Goal: Task Accomplishment & Management: Complete application form

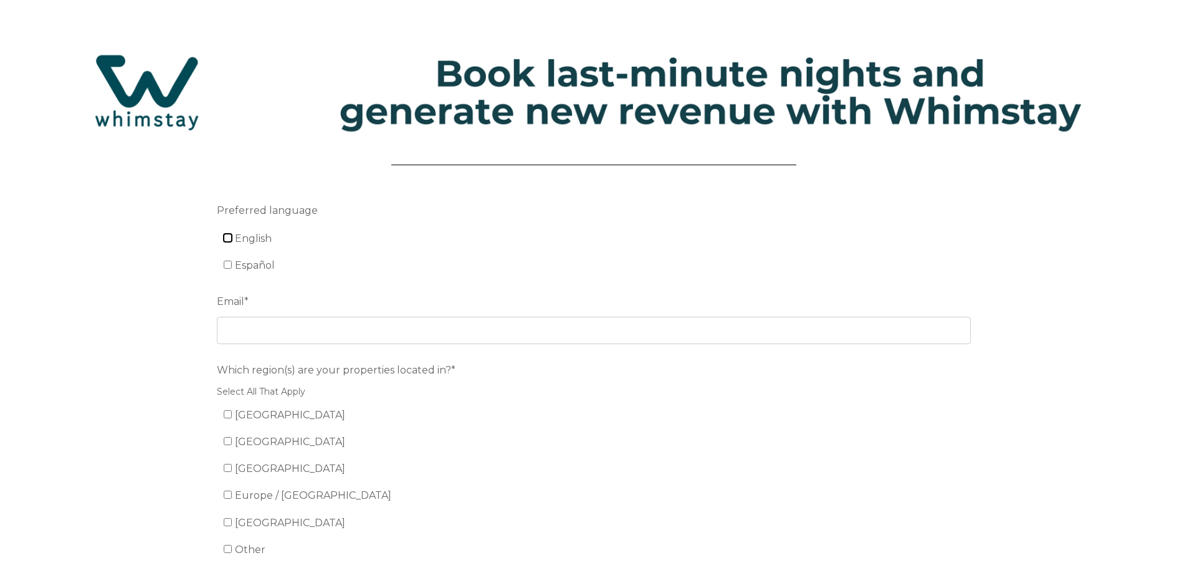
click at [227, 237] on input "English" at bounding box center [228, 238] width 8 height 8
checkbox input "true"
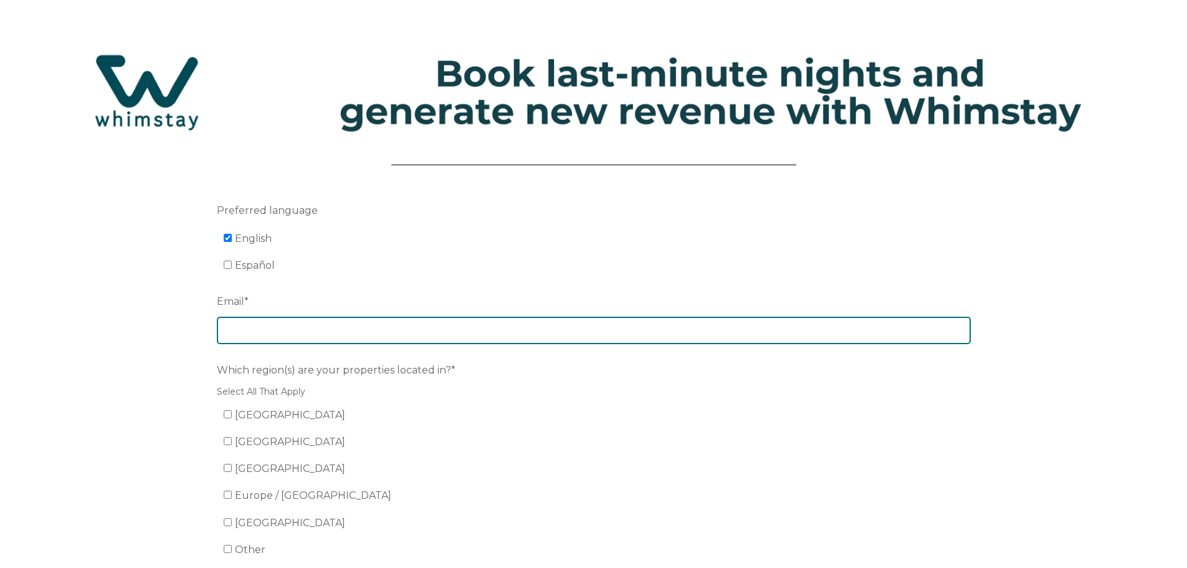
click at [243, 331] on input "Email *" at bounding box center [594, 330] width 754 height 27
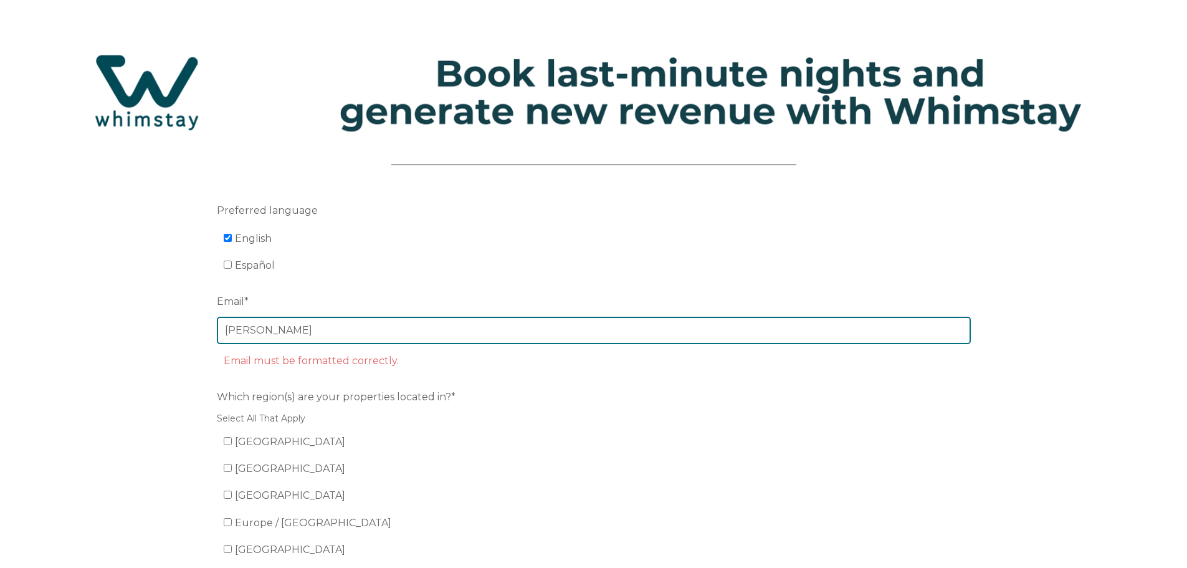
type input "[EMAIL_ADDRESS][DOMAIN_NAME]"
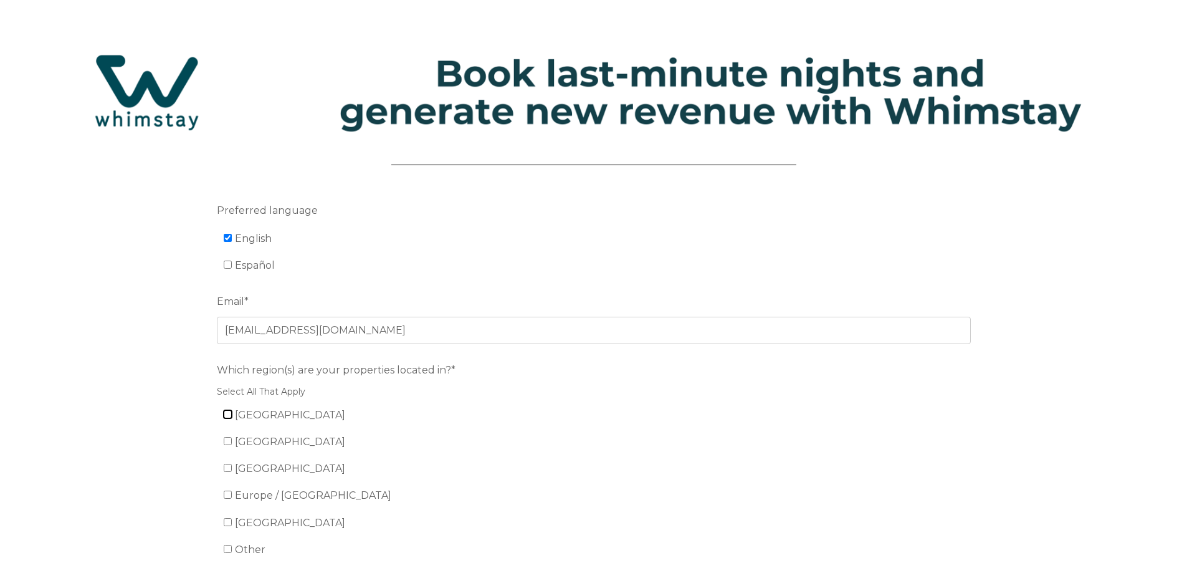
click at [229, 415] on input "[GEOGRAPHIC_DATA]" at bounding box center [228, 414] width 8 height 8
checkbox input "true"
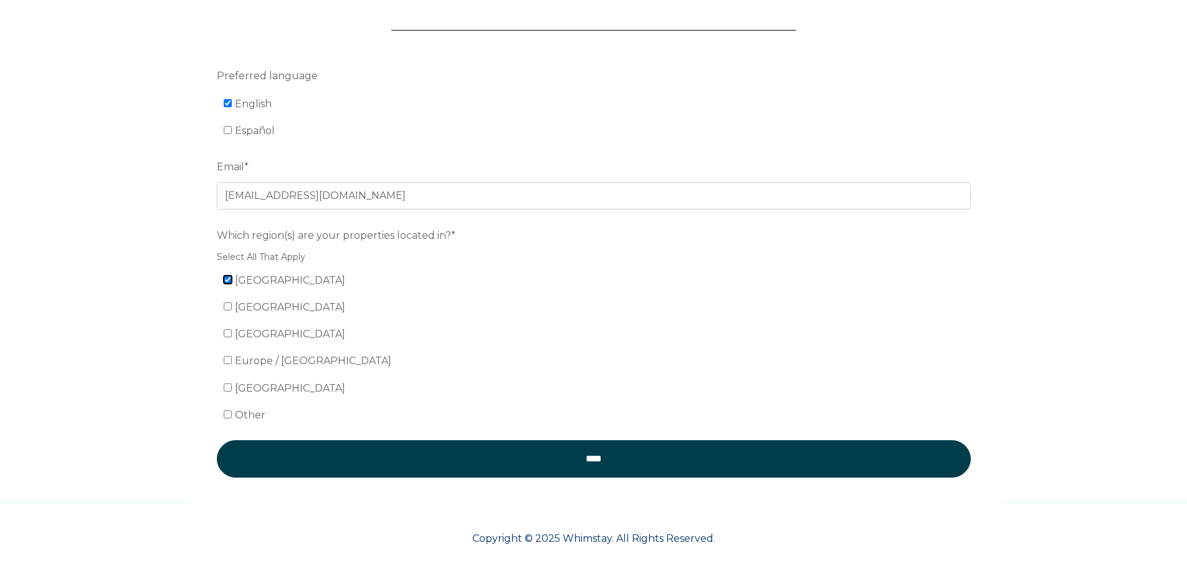
scroll to position [143, 0]
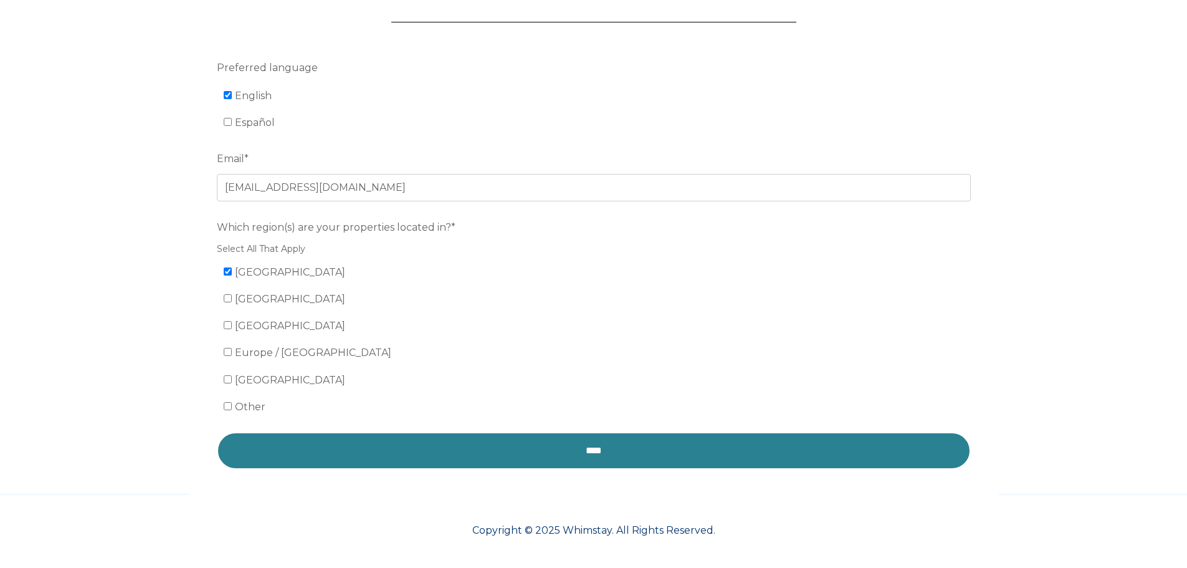
click at [500, 453] on input "****" at bounding box center [594, 450] width 754 height 37
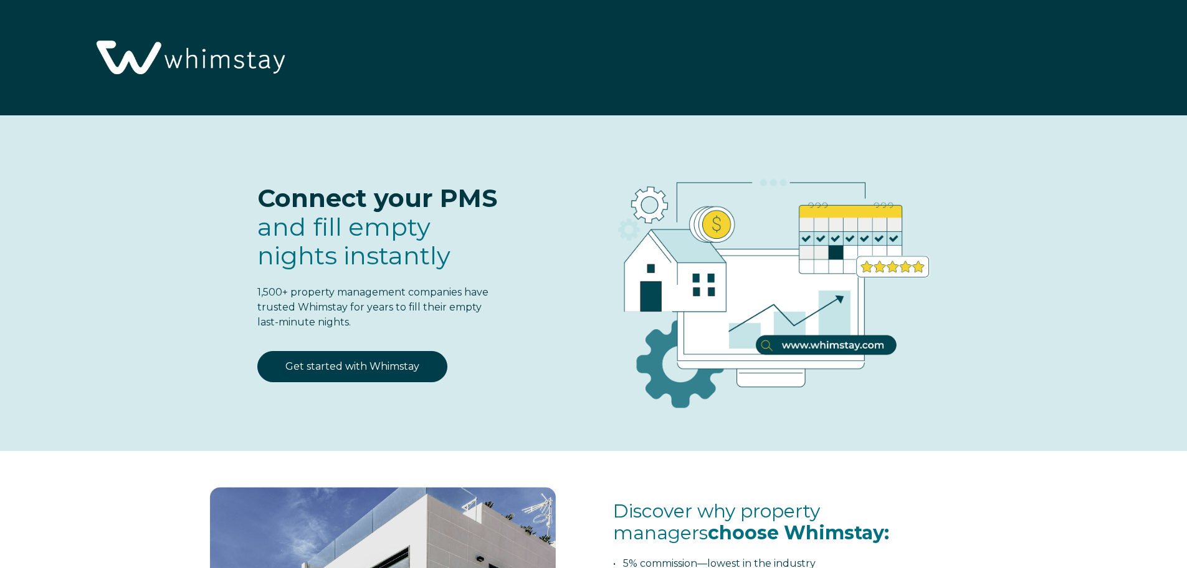
select select "US"
select select "Standard"
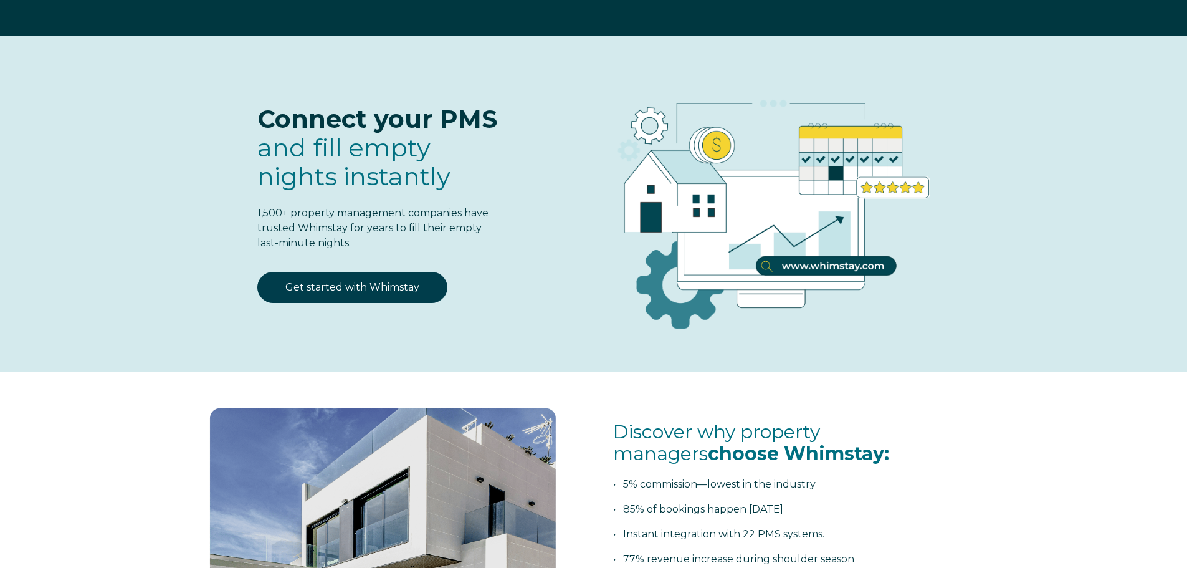
scroll to position [62, 0]
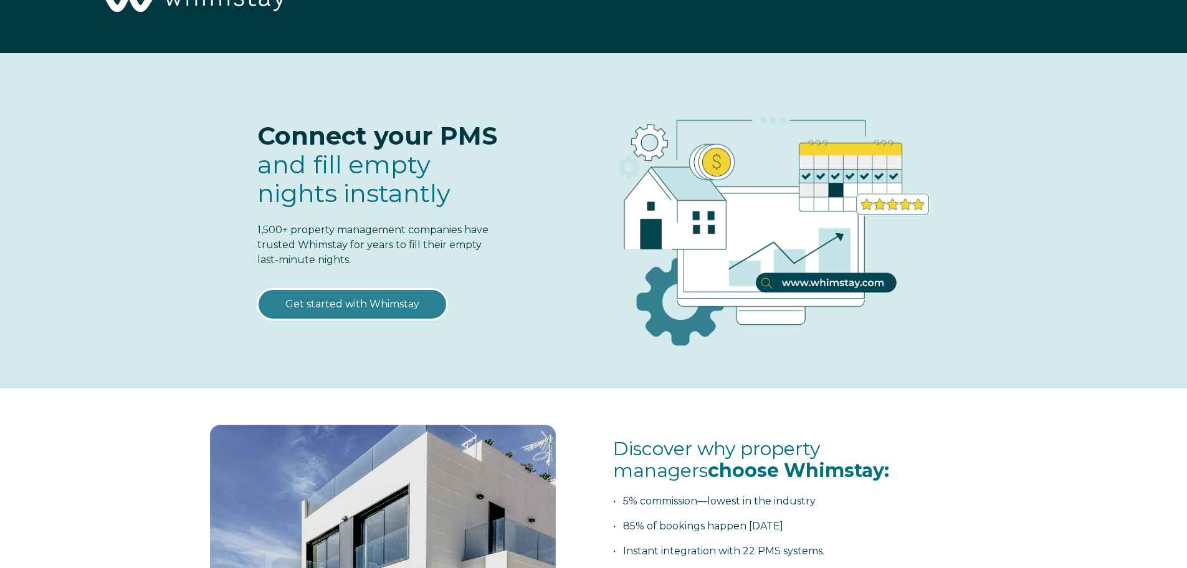
click at [388, 304] on link "Get started with Whimstay" at bounding box center [352, 303] width 190 height 31
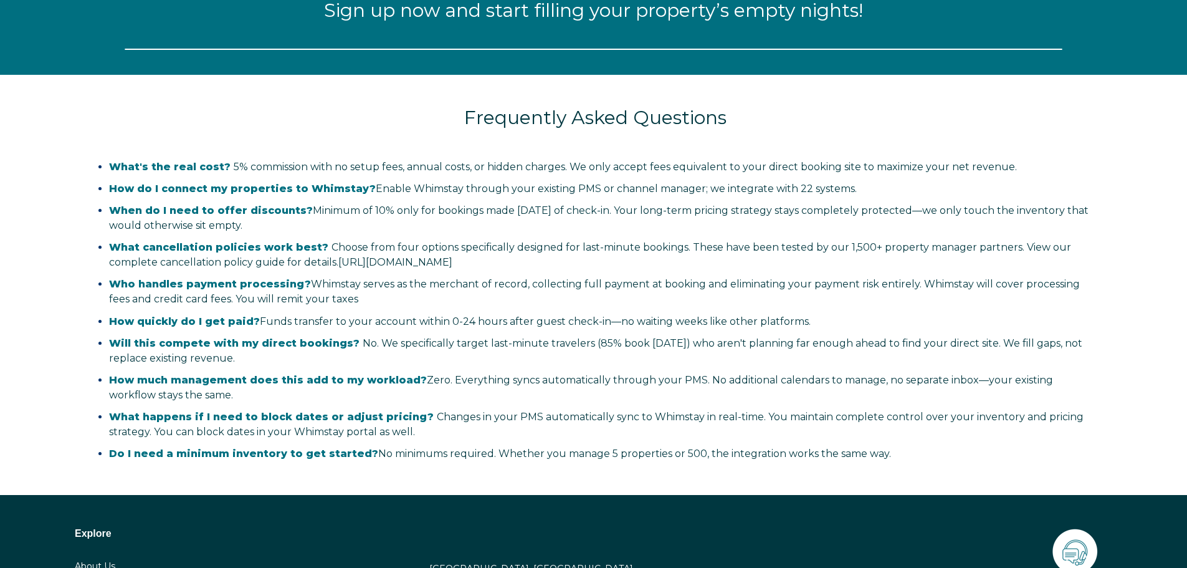
select select "US"
select select "Standard"
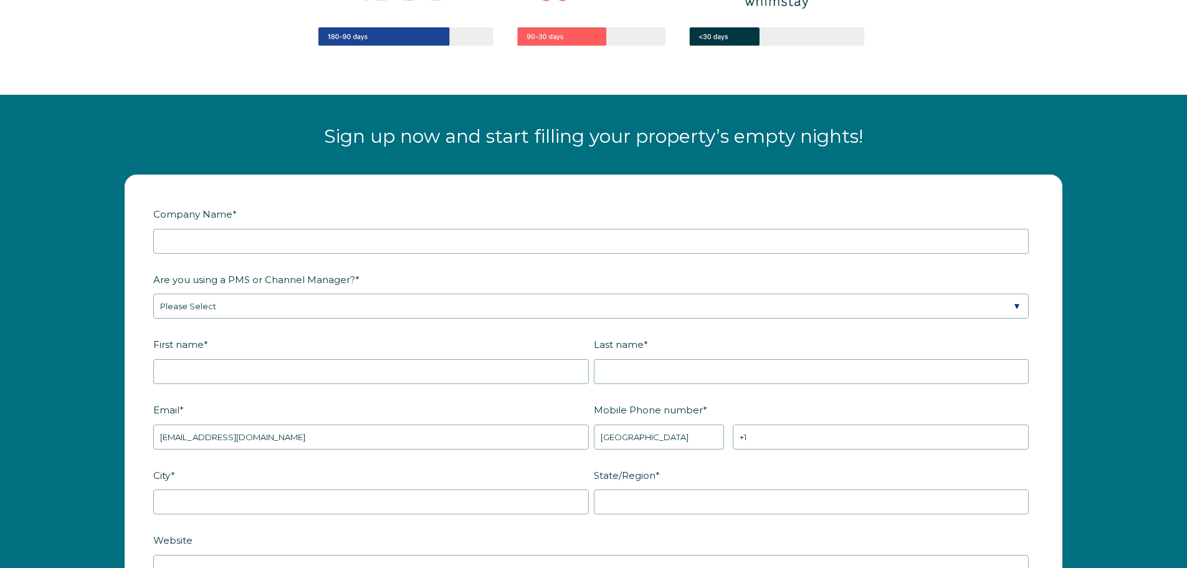
scroll to position [1504, 0]
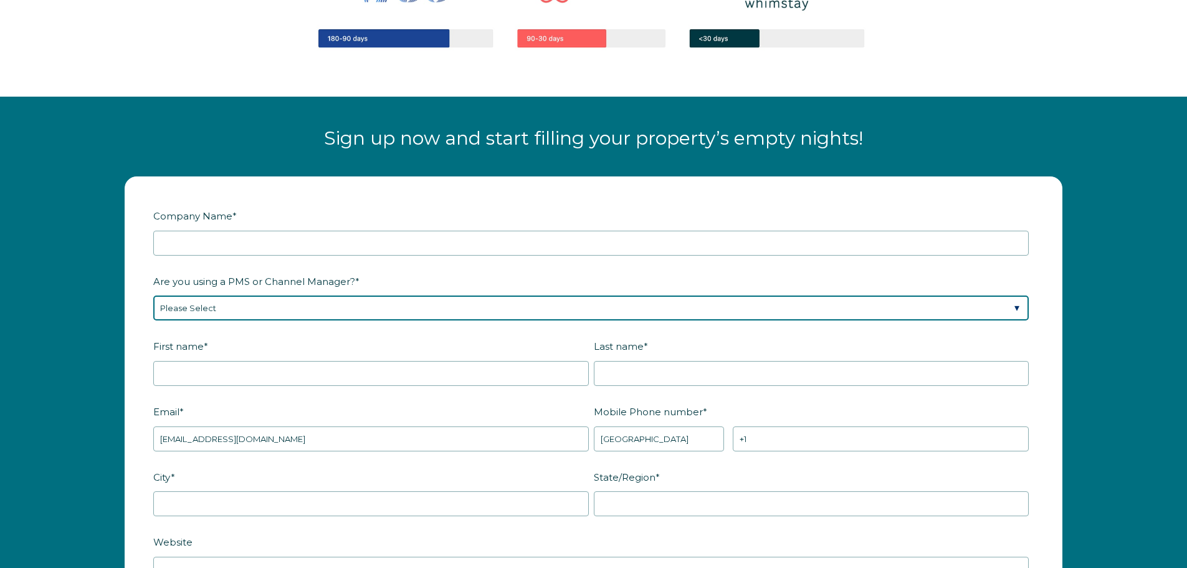
click at [248, 312] on select "Please Select Barefoot BookingPal Boost Brightside CiiRUS Escapia Guesty Hostaw…" at bounding box center [590, 307] width 875 height 25
select select "Streamline"
click at [153, 295] on select "Please Select Barefoot BookingPal Boost Brightside CiiRUS Escapia Guesty Hostaw…" at bounding box center [590, 307] width 875 height 25
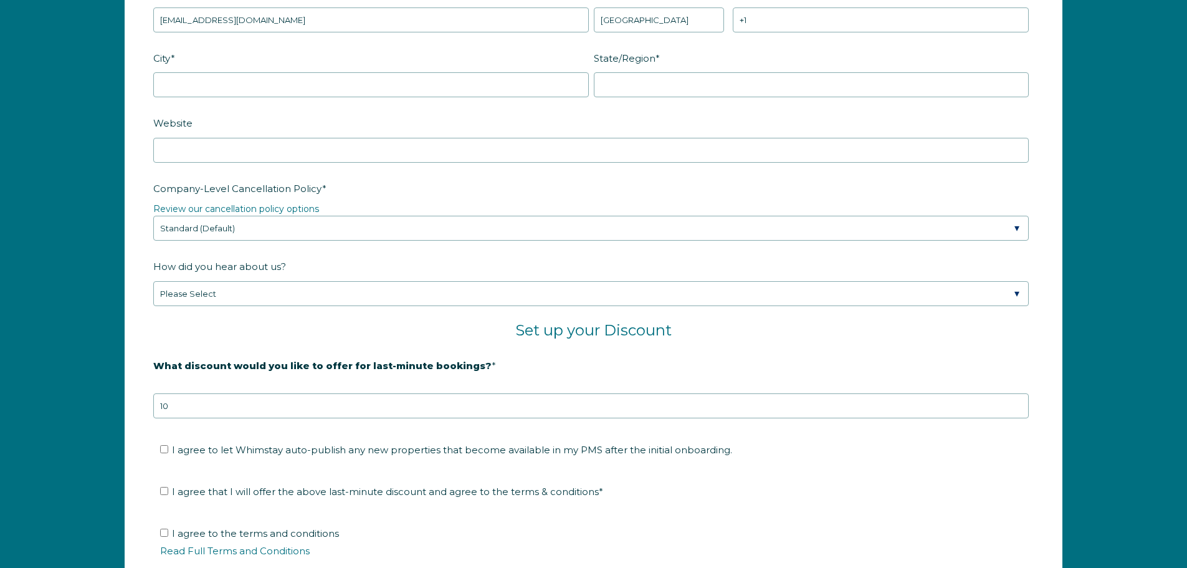
scroll to position [1940, 0]
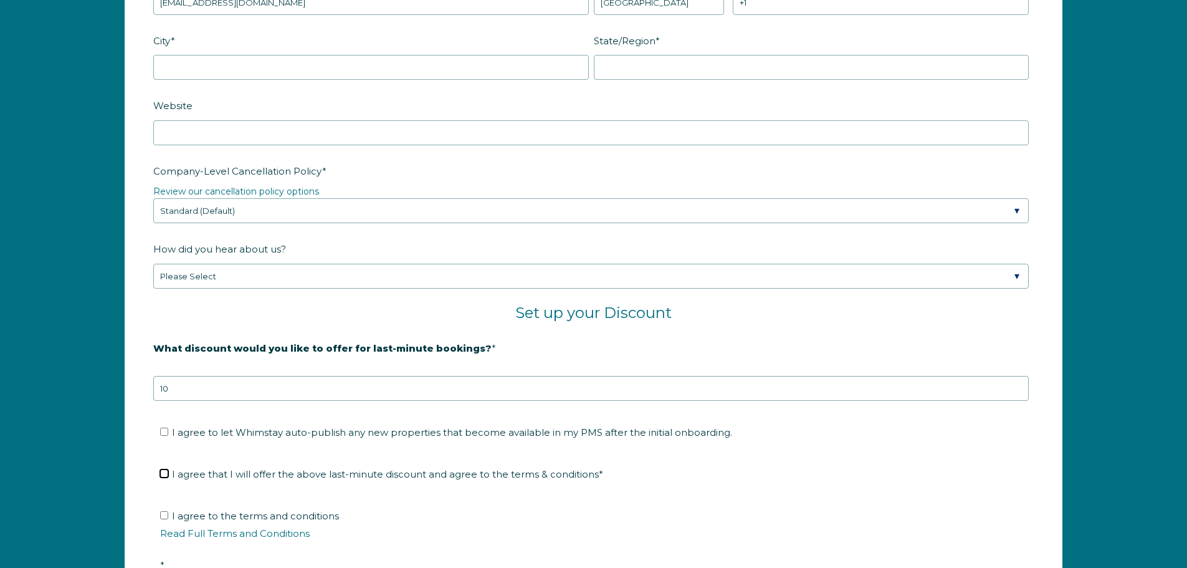
click at [166, 475] on input "I agree that I will offer the above last-minute discount and agree to the terms…" at bounding box center [164, 473] width 8 height 8
checkbox input "true"
click at [164, 434] on input "I agree to let Whimstay auto-publish any new properties that become available i…" at bounding box center [164, 431] width 8 height 8
checkbox input "true"
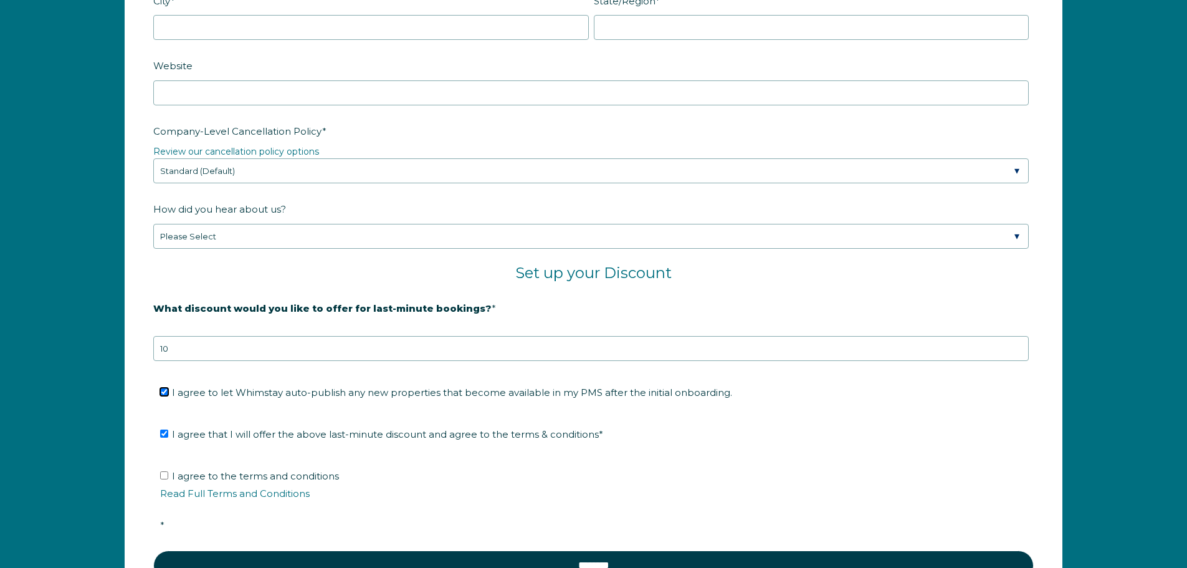
scroll to position [2003, 0]
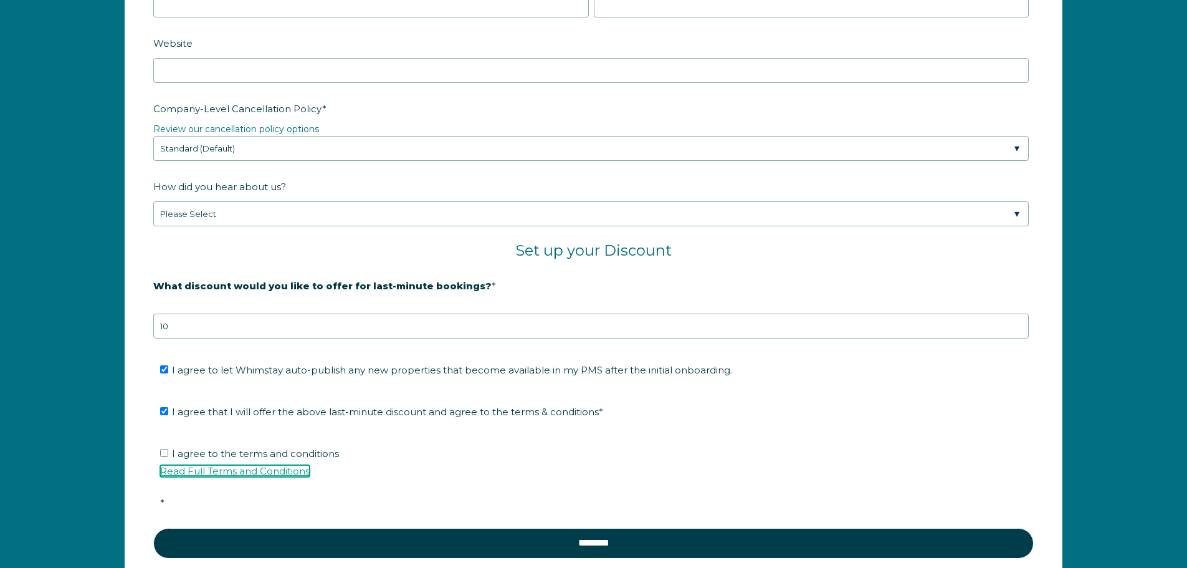
click at [188, 472] on link "Read Full Terms and Conditions" at bounding box center [235, 471] width 150 height 12
type input "Amelia Island Rentals"
click at [183, 17] on input "City *" at bounding box center [371, 5] width 436 height 25
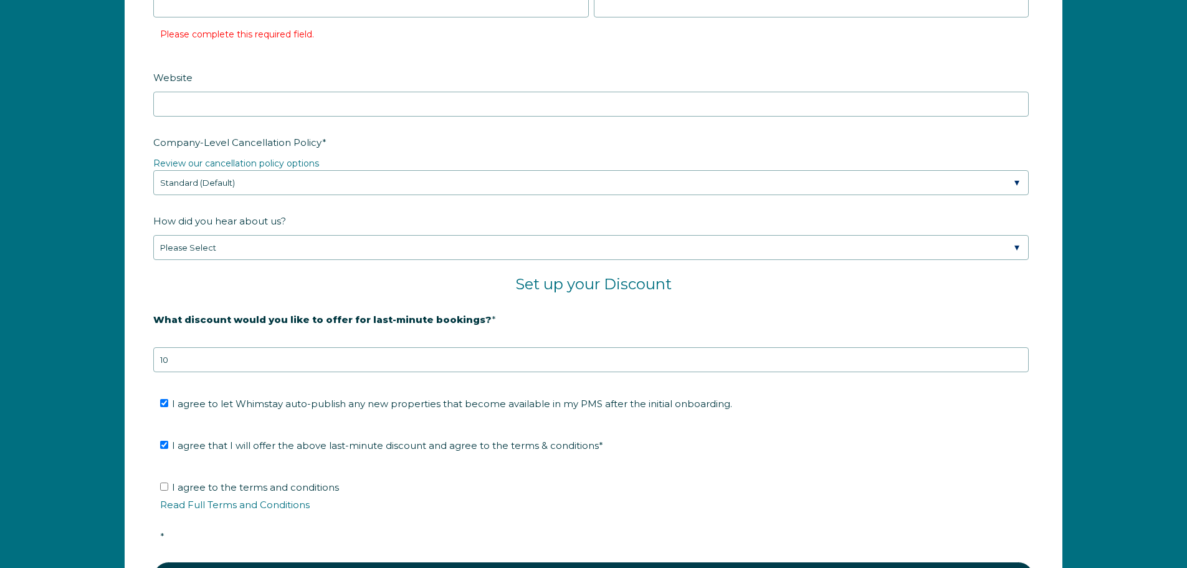
type input "+1 904-441-7205"
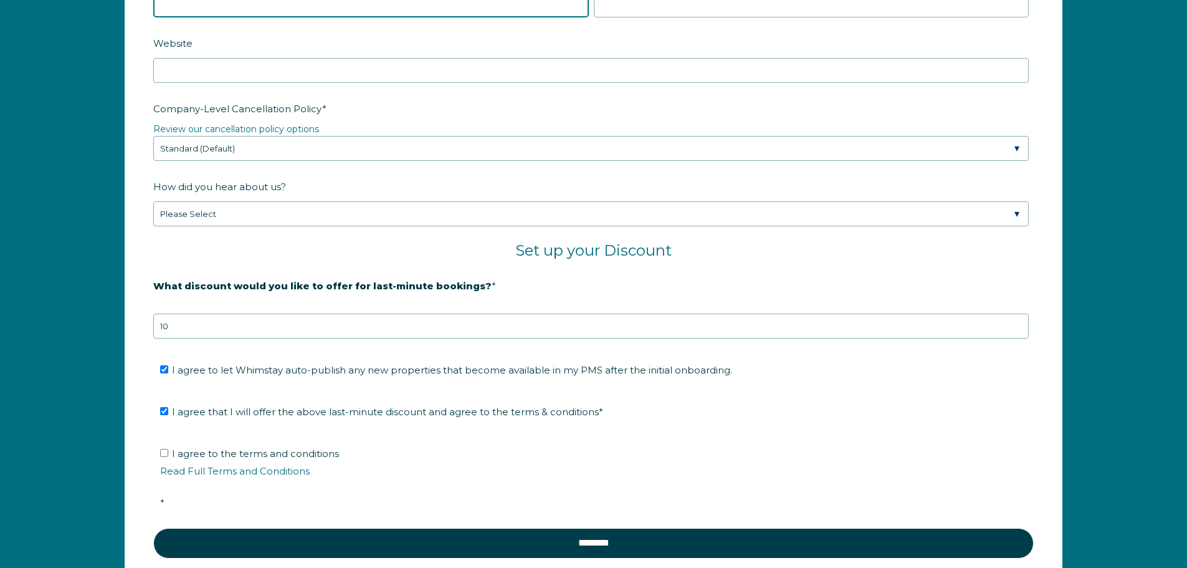
click at [186, 17] on input "City *" at bounding box center [371, 5] width 436 height 25
type input "Fernandina Beach"
type input "Amelia"
type input "Rentals"
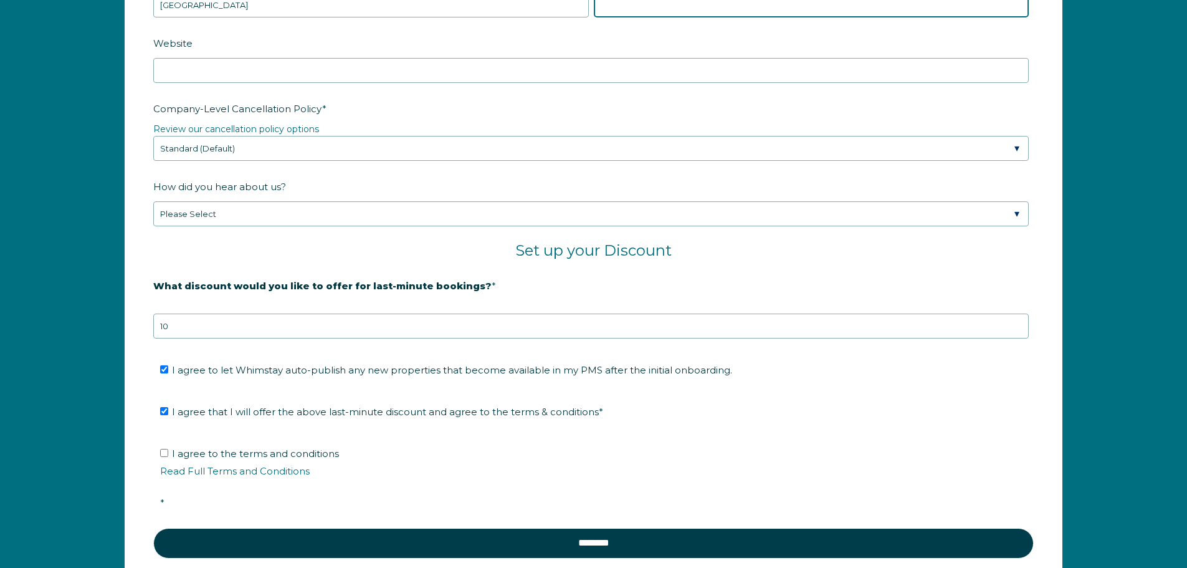
type input "FL"
drag, startPoint x: 640, startPoint y: 252, endPoint x: 569, endPoint y: 249, distance: 71.1
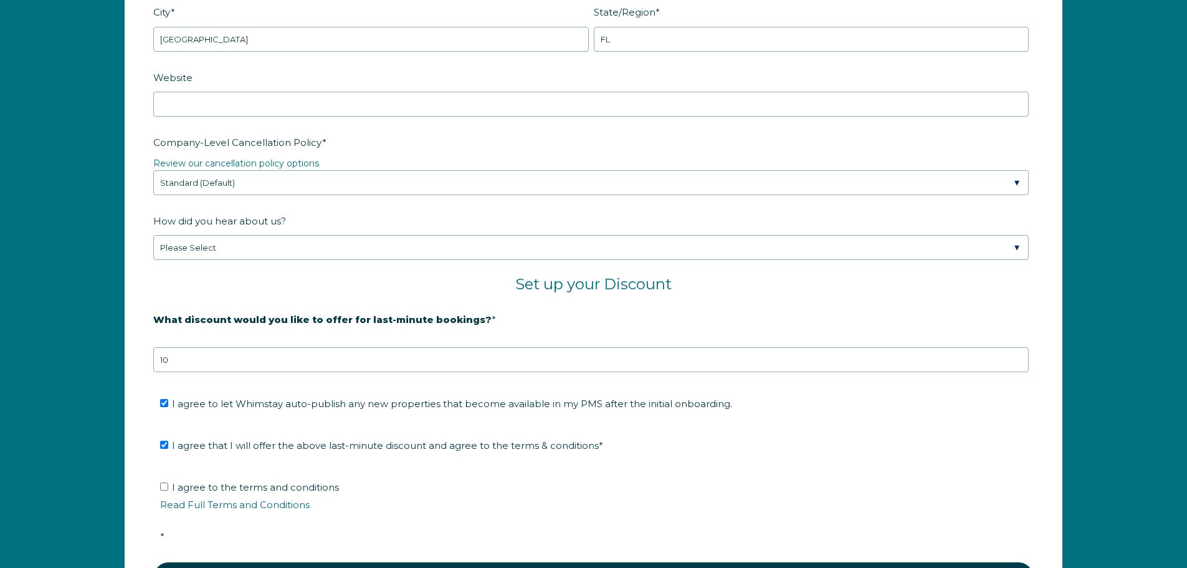
drag, startPoint x: 198, startPoint y: 257, endPoint x: 139, endPoint y: 251, distance: 59.5
click at [138, 254] on form "Company Name * Amelia Island Rentals Are you using a PMS or Channel Manager? * …" at bounding box center [593, 156] width 936 height 956
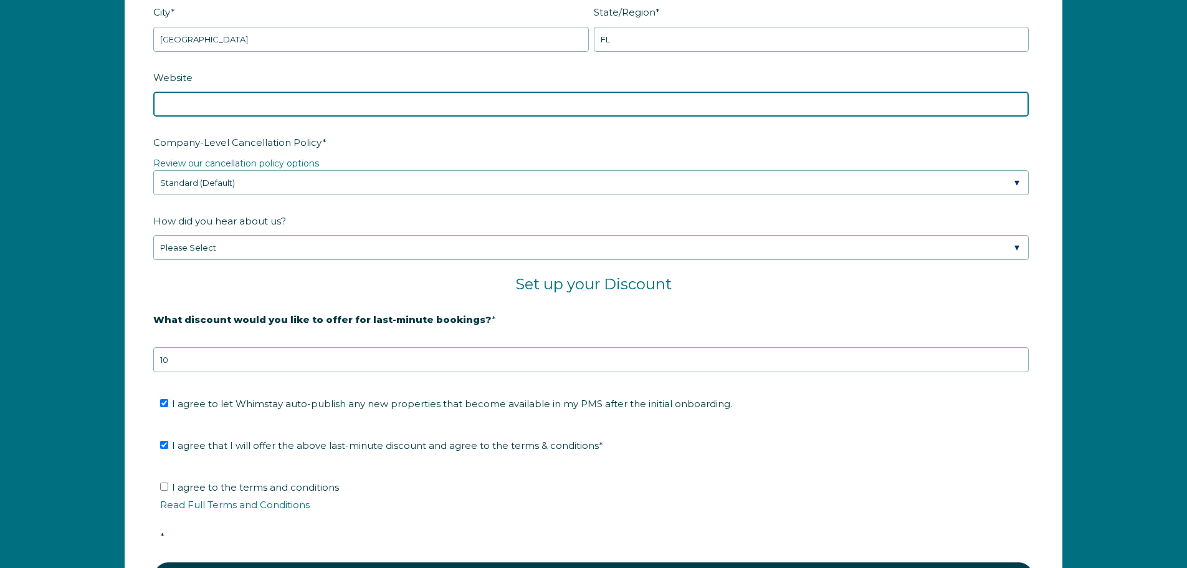
paste input "https://www.ameliaislandrentals.com/"
type input "https://www.ameliaislandrentals.com/"
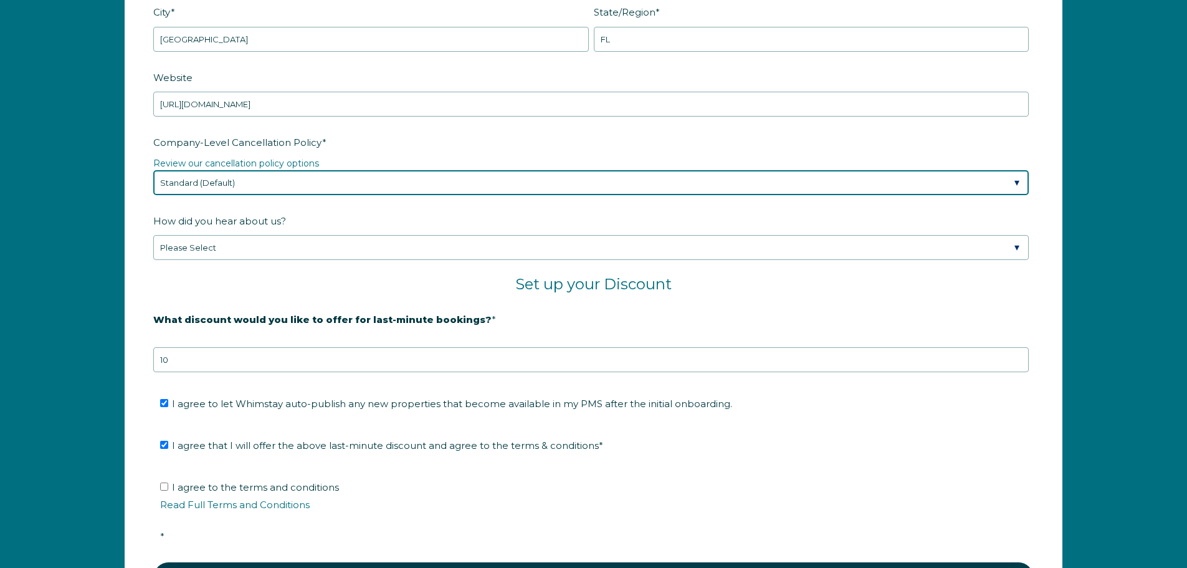
click at [266, 195] on select "Please Select Partial Standard (Default) Moderate Strict" at bounding box center [590, 182] width 875 height 25
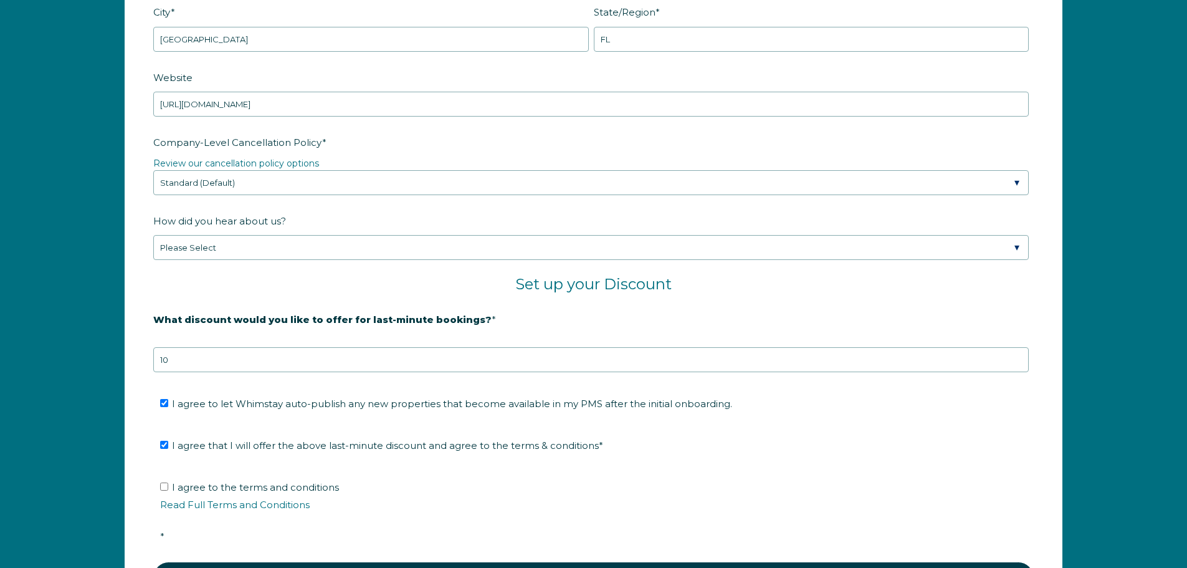
click at [371, 195] on div "Company-Level Cancellation Policy * Review our cancellation policy options Plea…" at bounding box center [593, 163] width 880 height 64
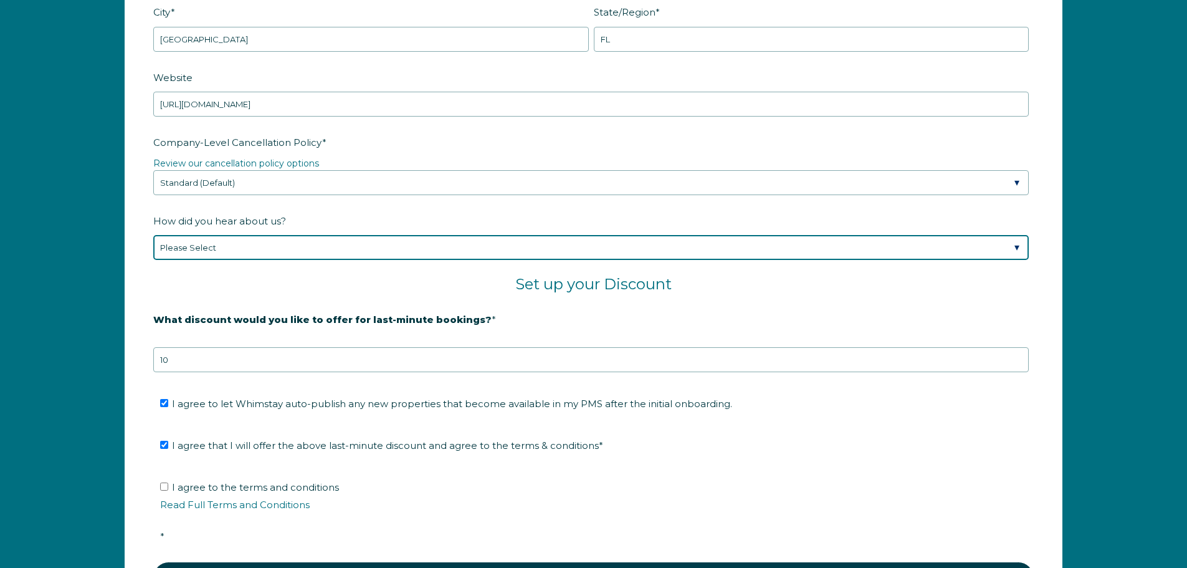
click at [239, 260] on select "Please Select Found Whimstay through a Google search Spoke to a Whimstay salesp…" at bounding box center [590, 247] width 875 height 25
select select "Event or Conference"
click at [153, 260] on select "Please Select Found Whimstay through a Google search Spoke to a Whimstay salesp…" at bounding box center [590, 247] width 875 height 25
